Goal: Transaction & Acquisition: Purchase product/service

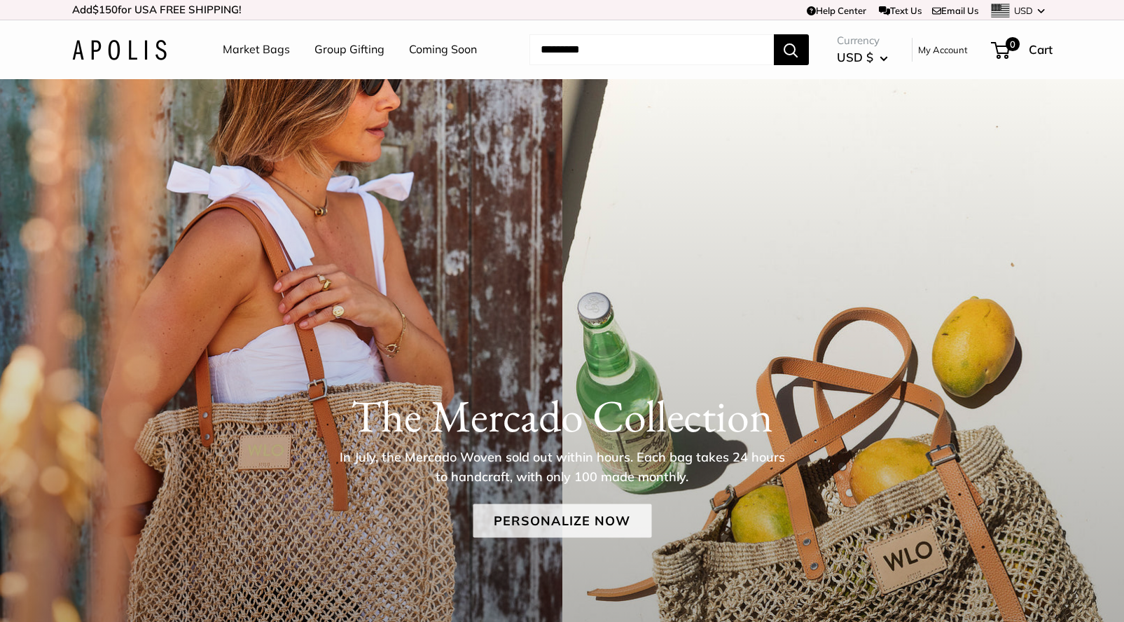
click at [555, 522] on link "Personalize Now" at bounding box center [562, 521] width 179 height 34
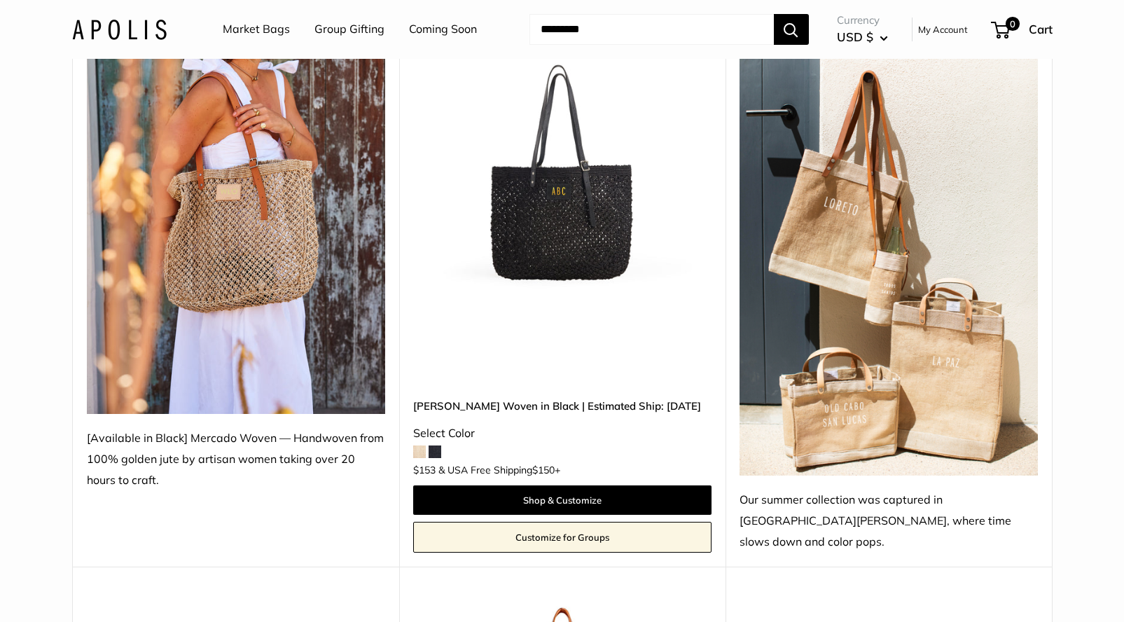
scroll to position [249, 0]
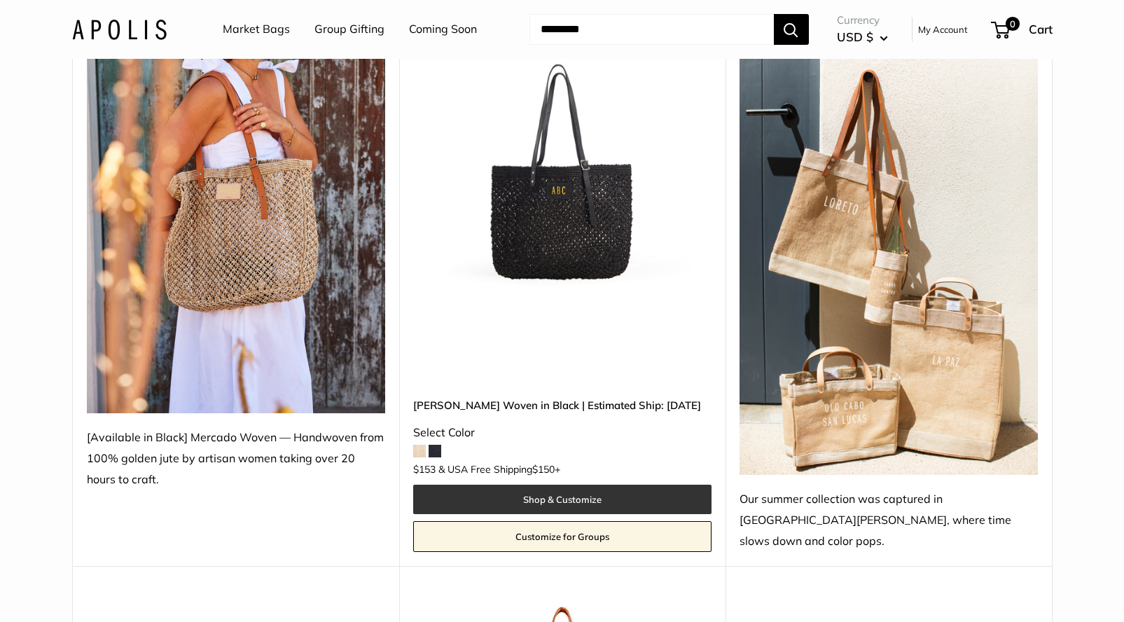
click at [552, 485] on link "Shop & Customize" at bounding box center [562, 499] width 298 height 29
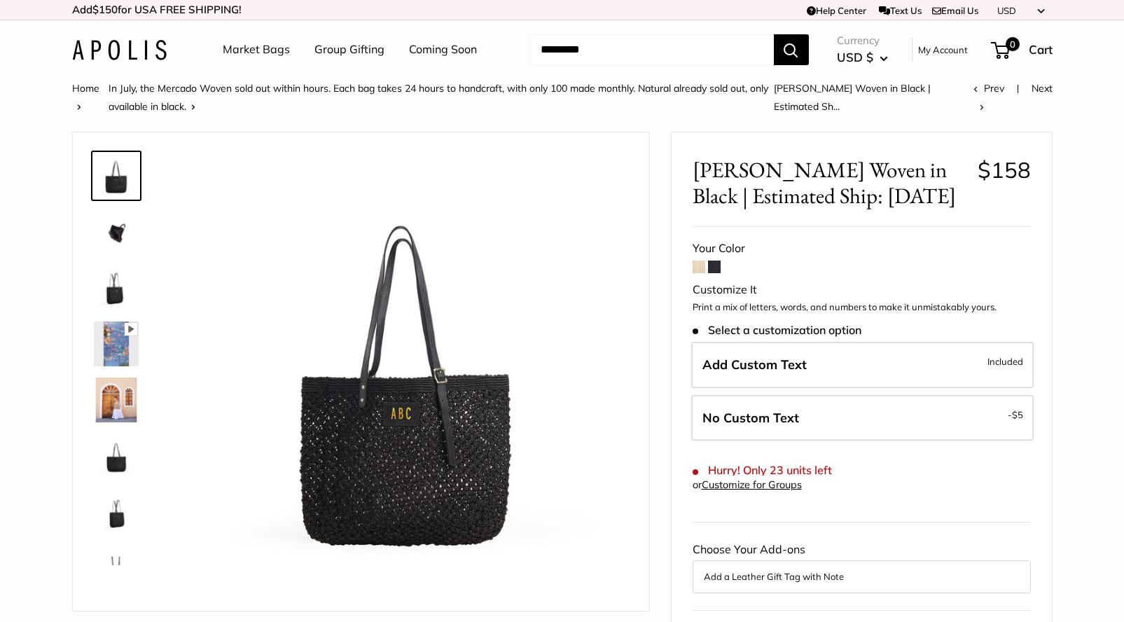
click at [697, 263] on span at bounding box center [698, 266] width 13 height 13
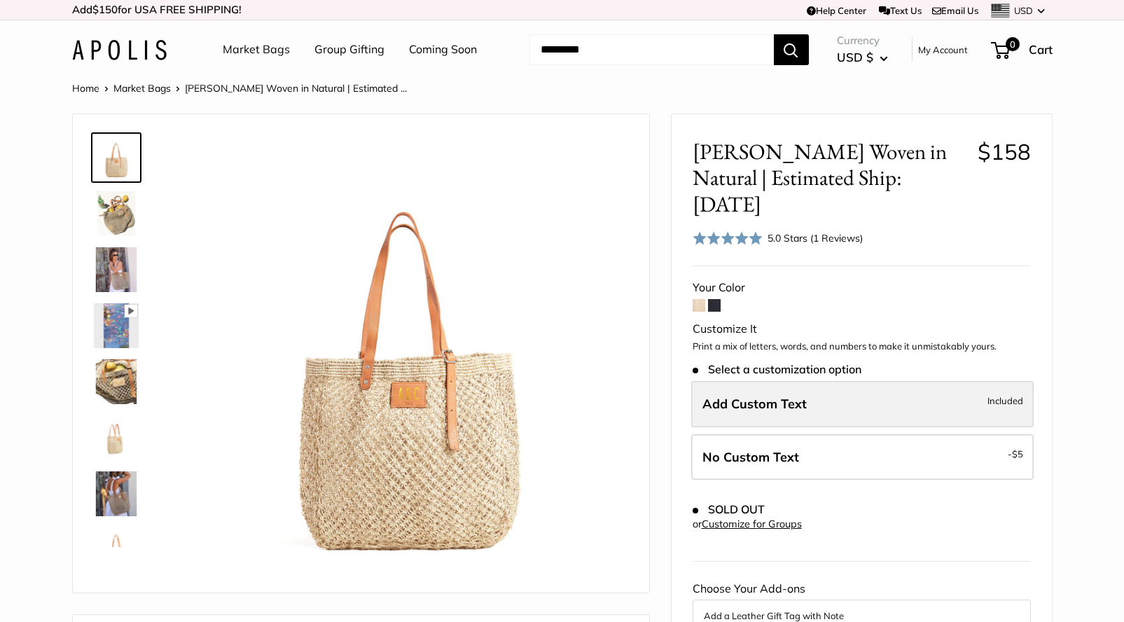
click at [744, 396] on span "Add Custom Text" at bounding box center [754, 404] width 104 height 16
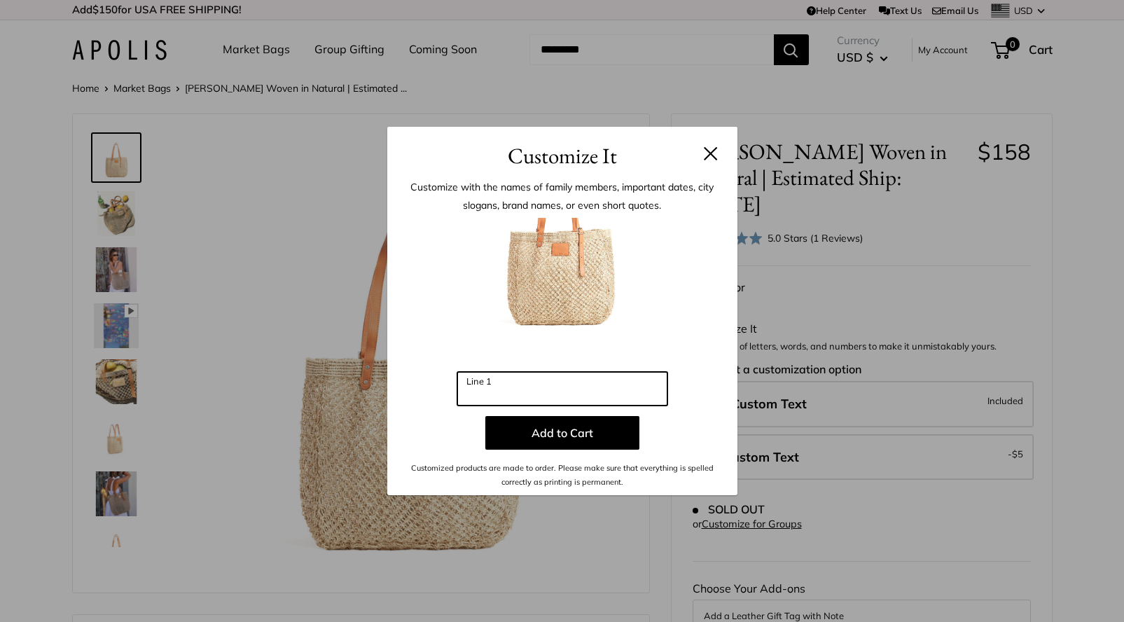
click at [531, 396] on input "Line 1" at bounding box center [562, 389] width 210 height 34
type input "***"
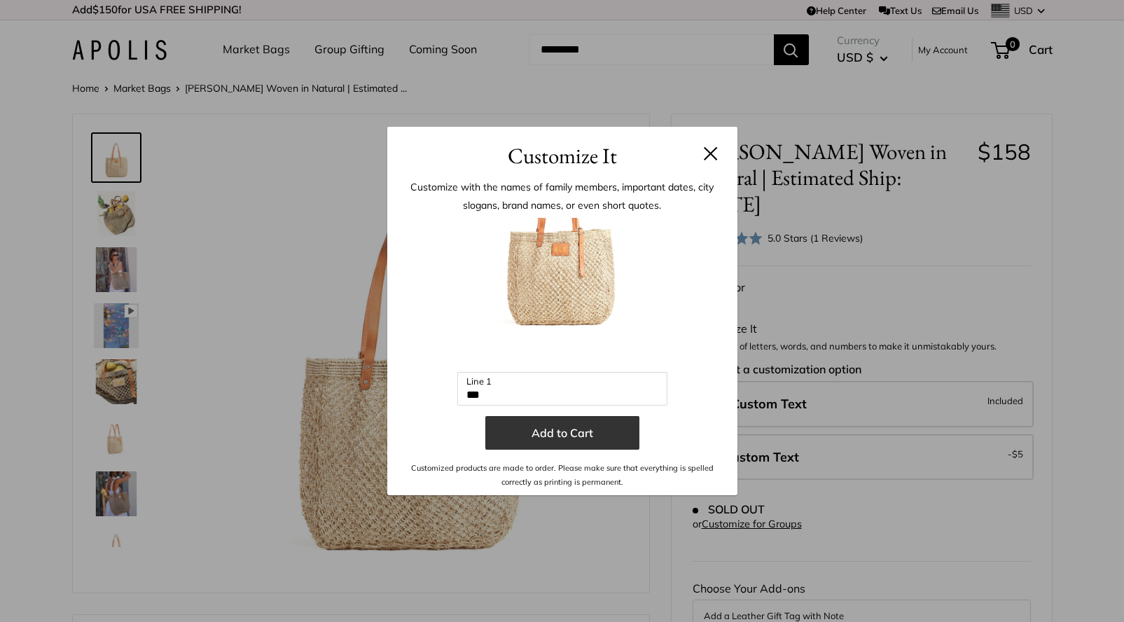
click at [552, 428] on button "Add to Cart" at bounding box center [562, 433] width 154 height 34
